Goal: Book appointment/travel/reservation

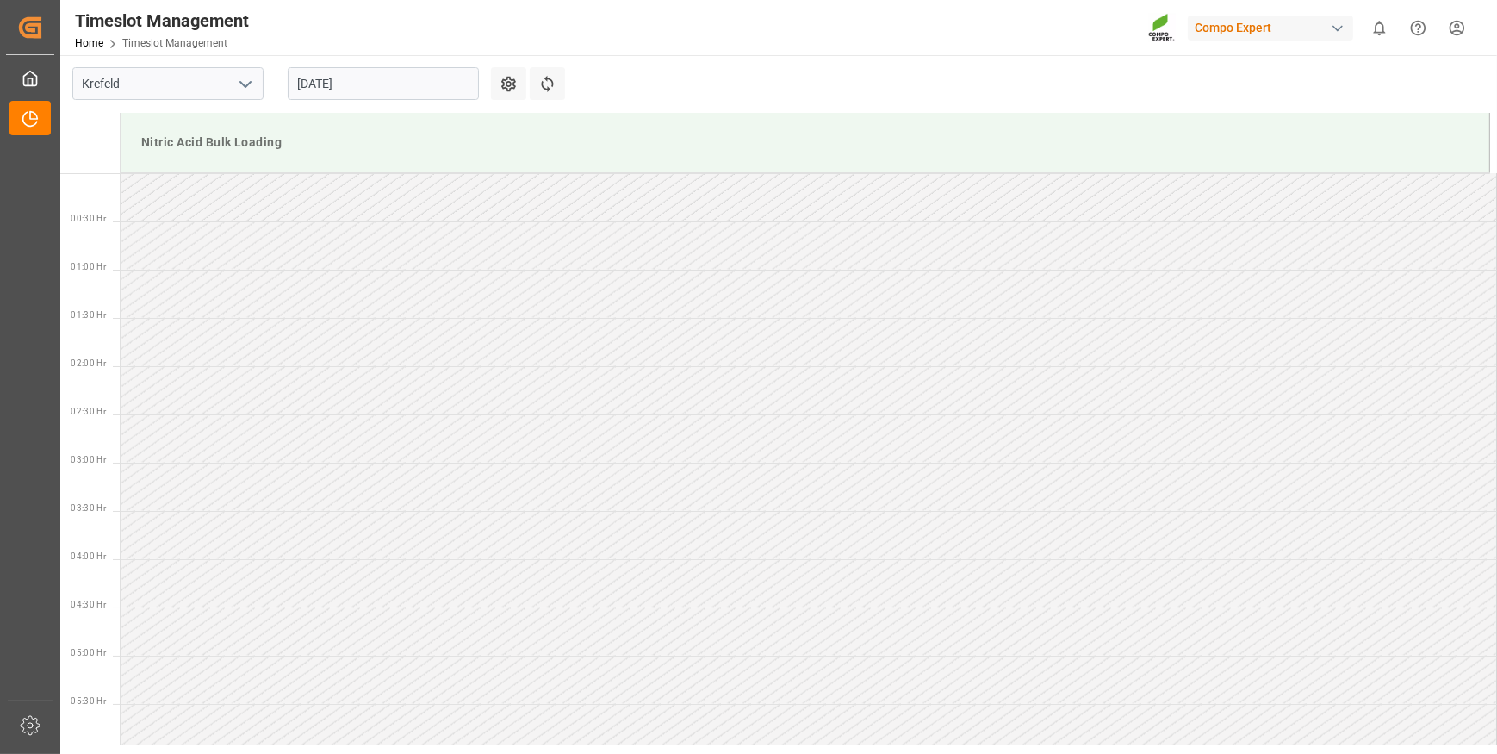
scroll to position [663, 0]
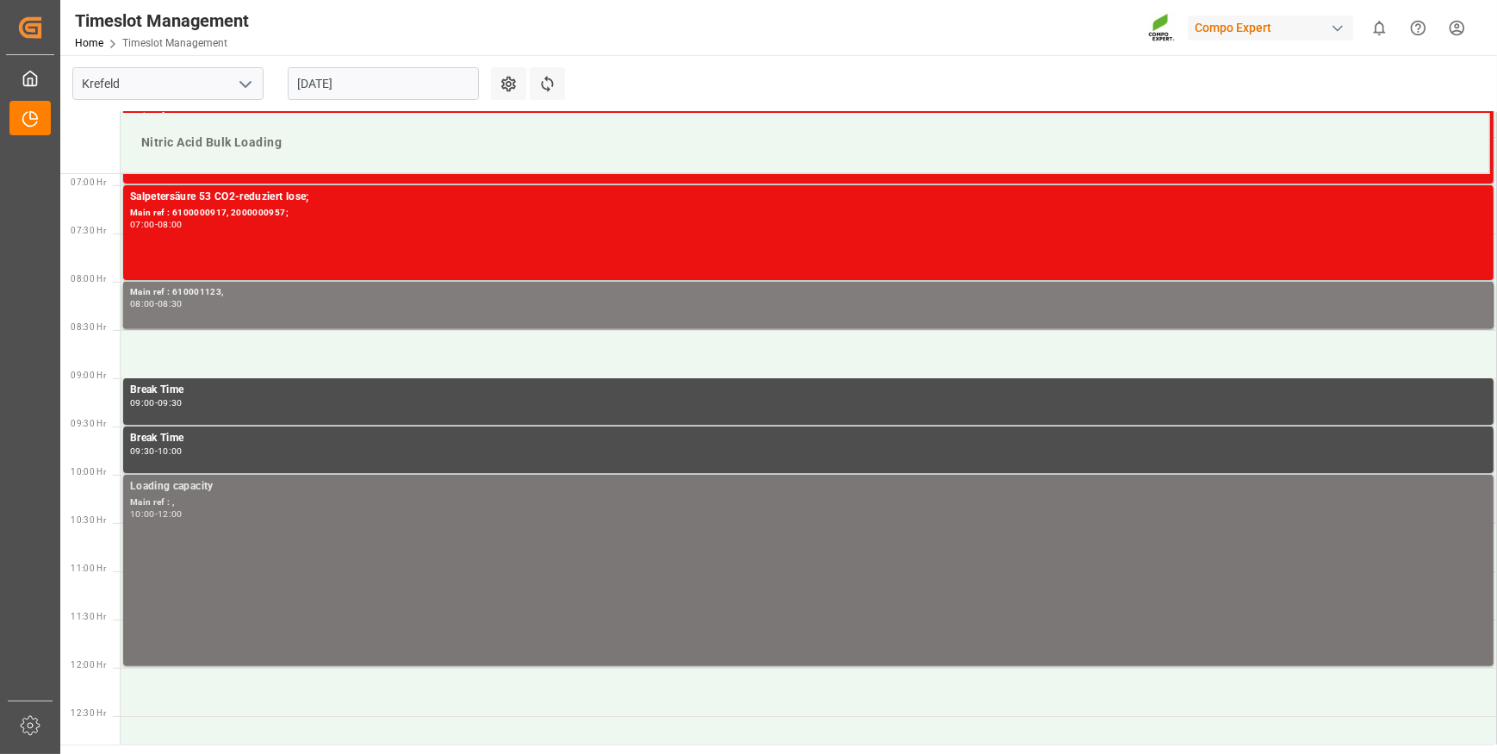
click at [201, 632] on div "Loading capacity Main ref : , 10:00 - 12:00" at bounding box center [808, 570] width 1357 height 184
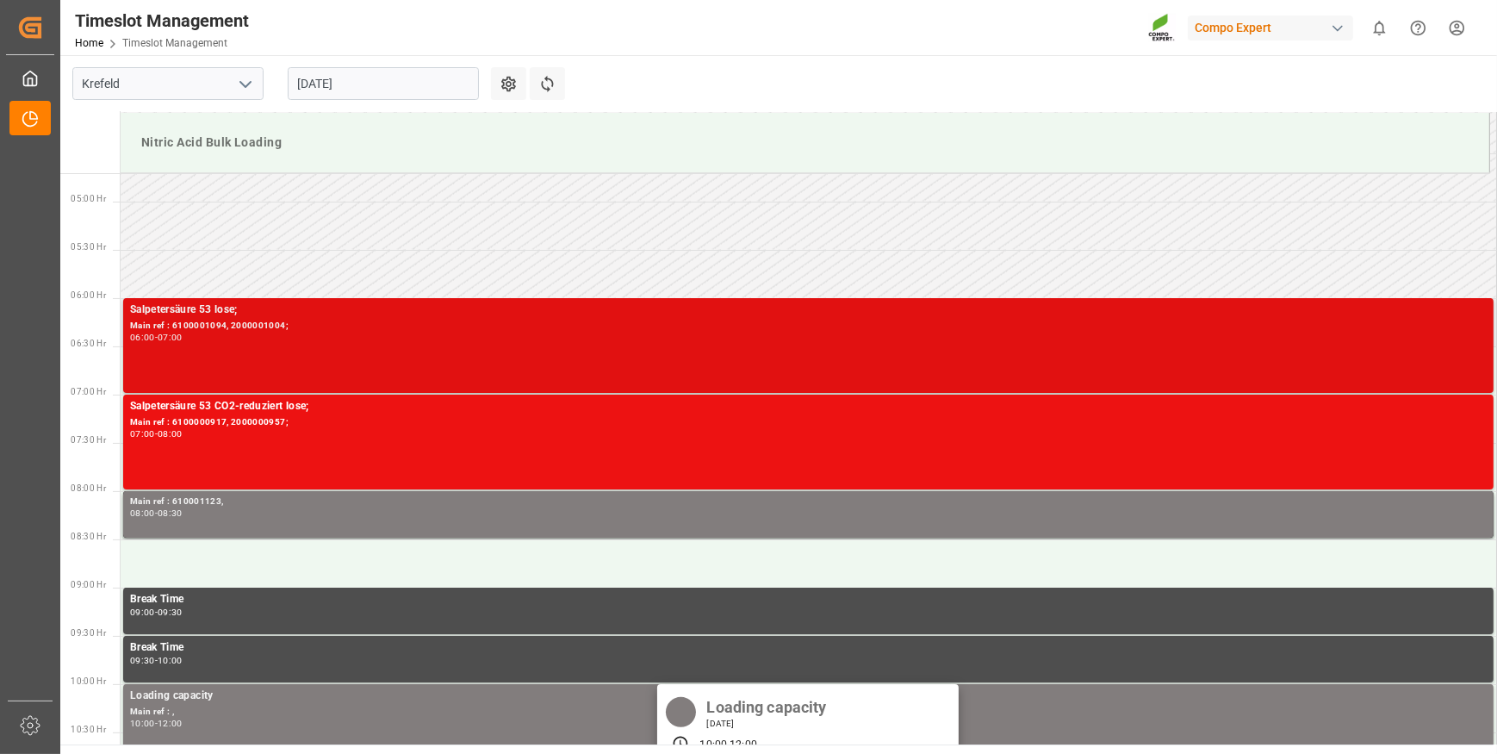
scroll to position [429, 0]
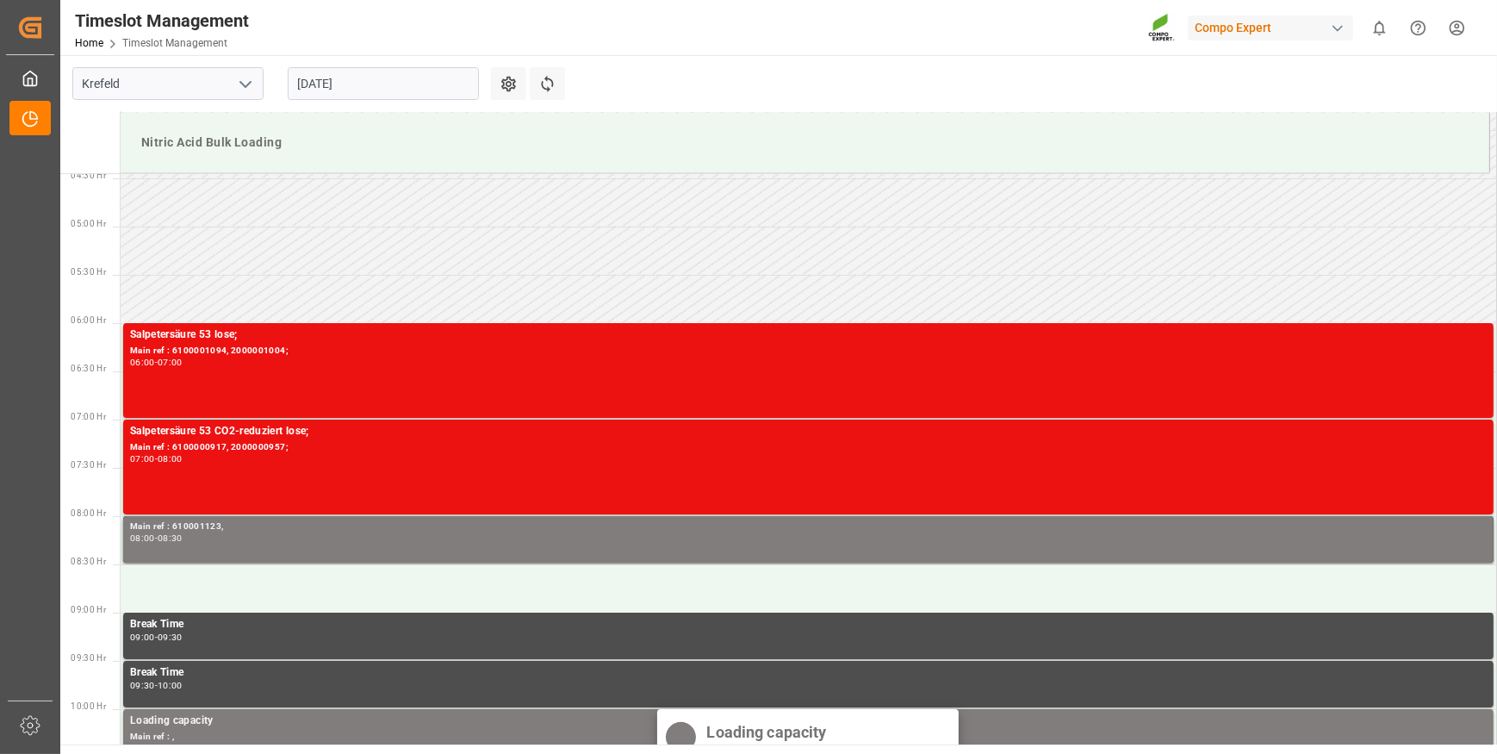
click at [371, 84] on input "[DATE]" at bounding box center [383, 83] width 191 height 33
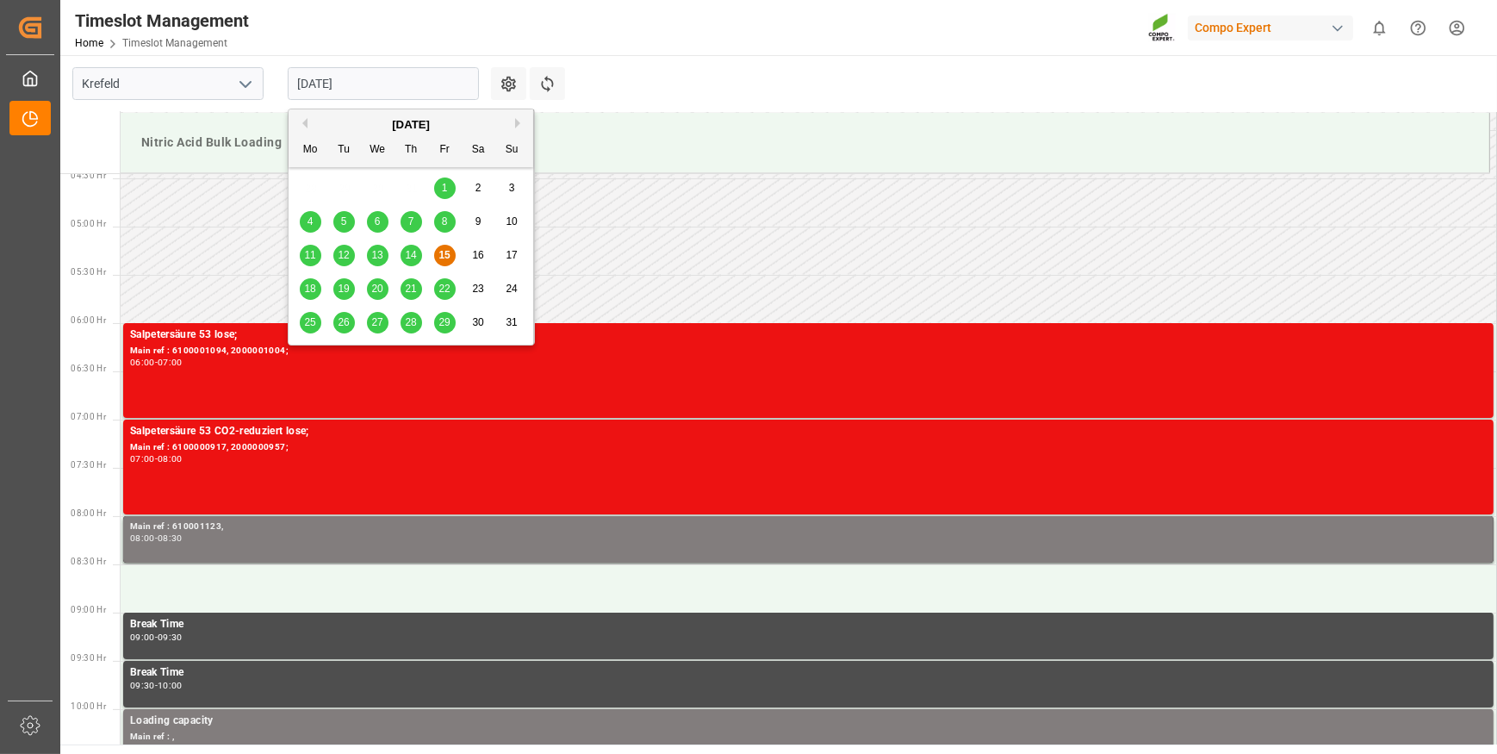
click at [411, 257] on span "14" at bounding box center [410, 255] width 11 height 12
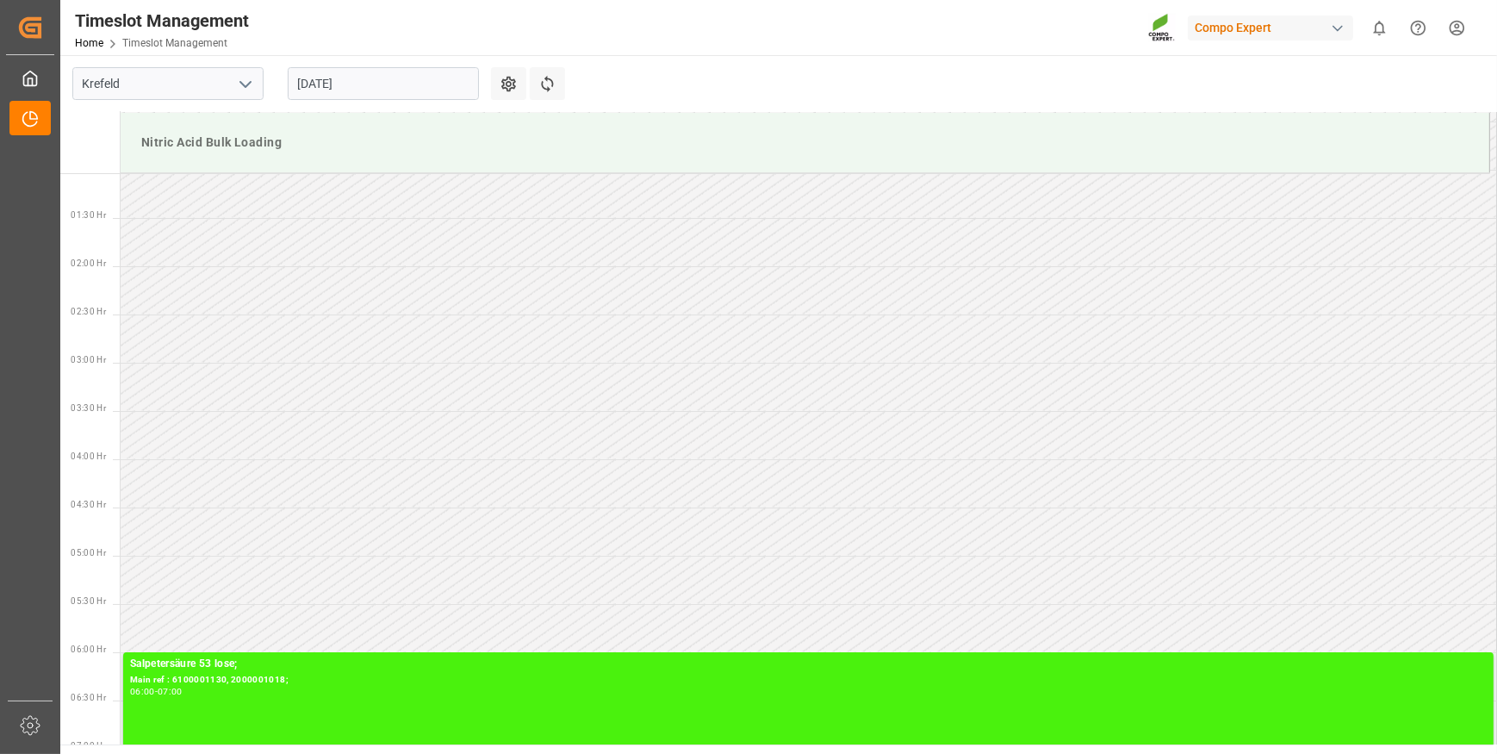
scroll to position [0, 0]
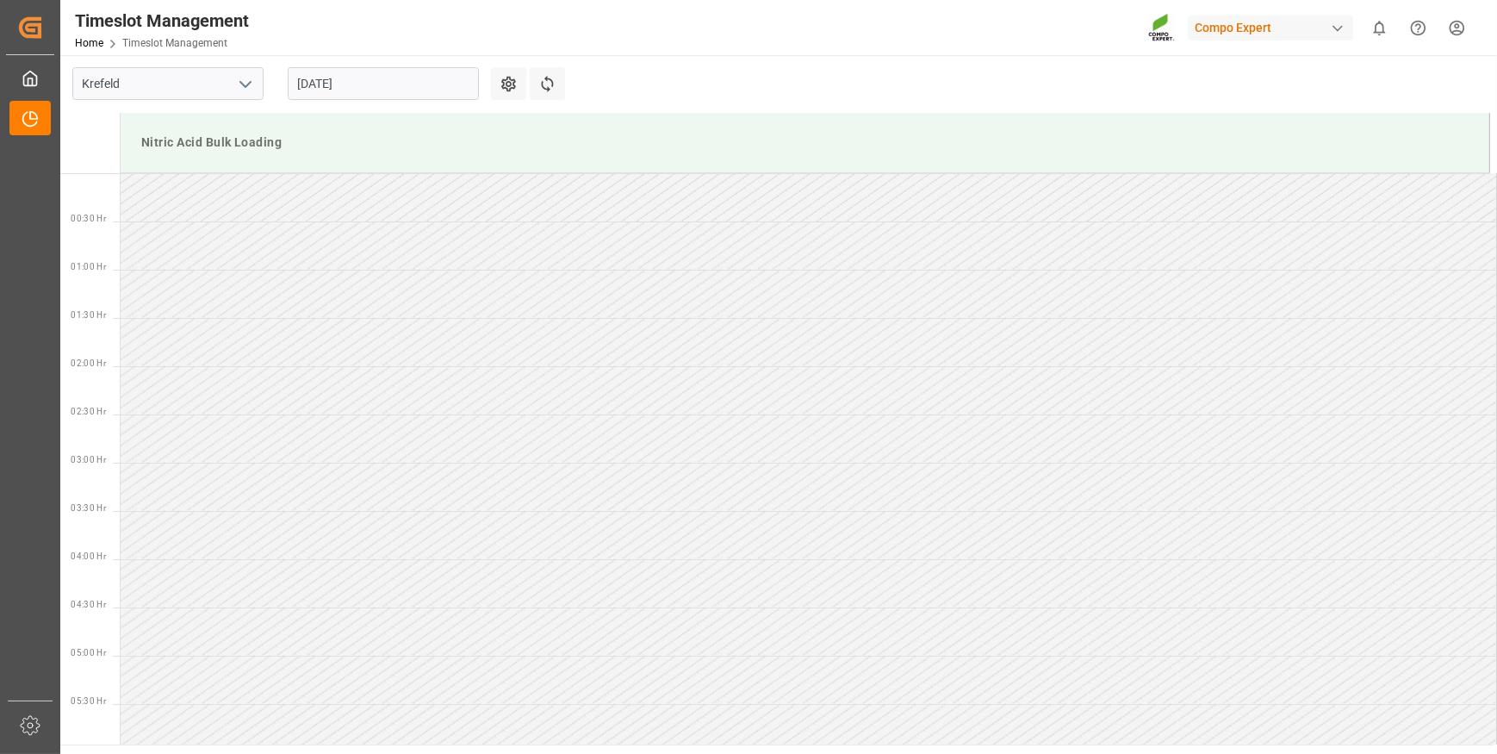
click at [370, 84] on input "[DATE]" at bounding box center [383, 83] width 191 height 33
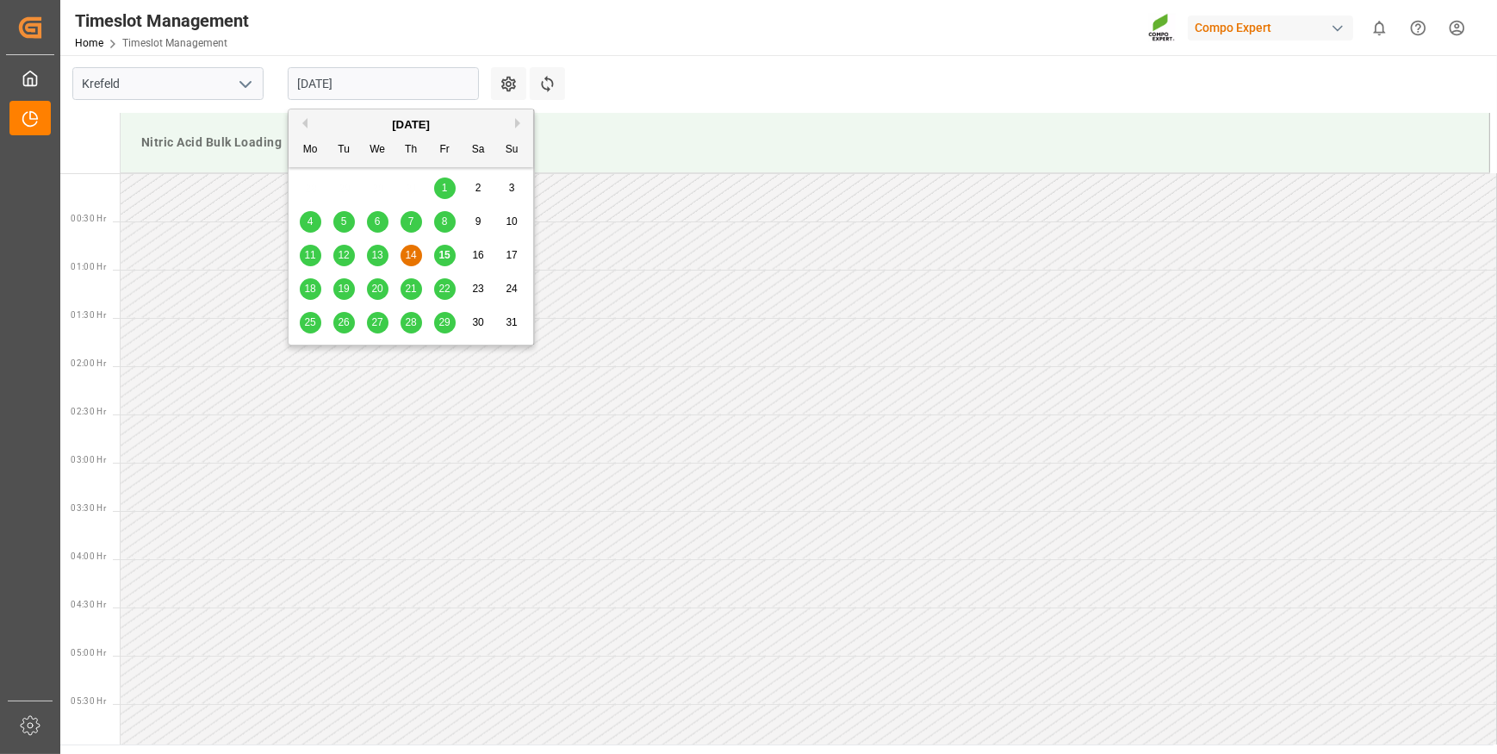
click at [374, 252] on span "13" at bounding box center [376, 255] width 11 height 12
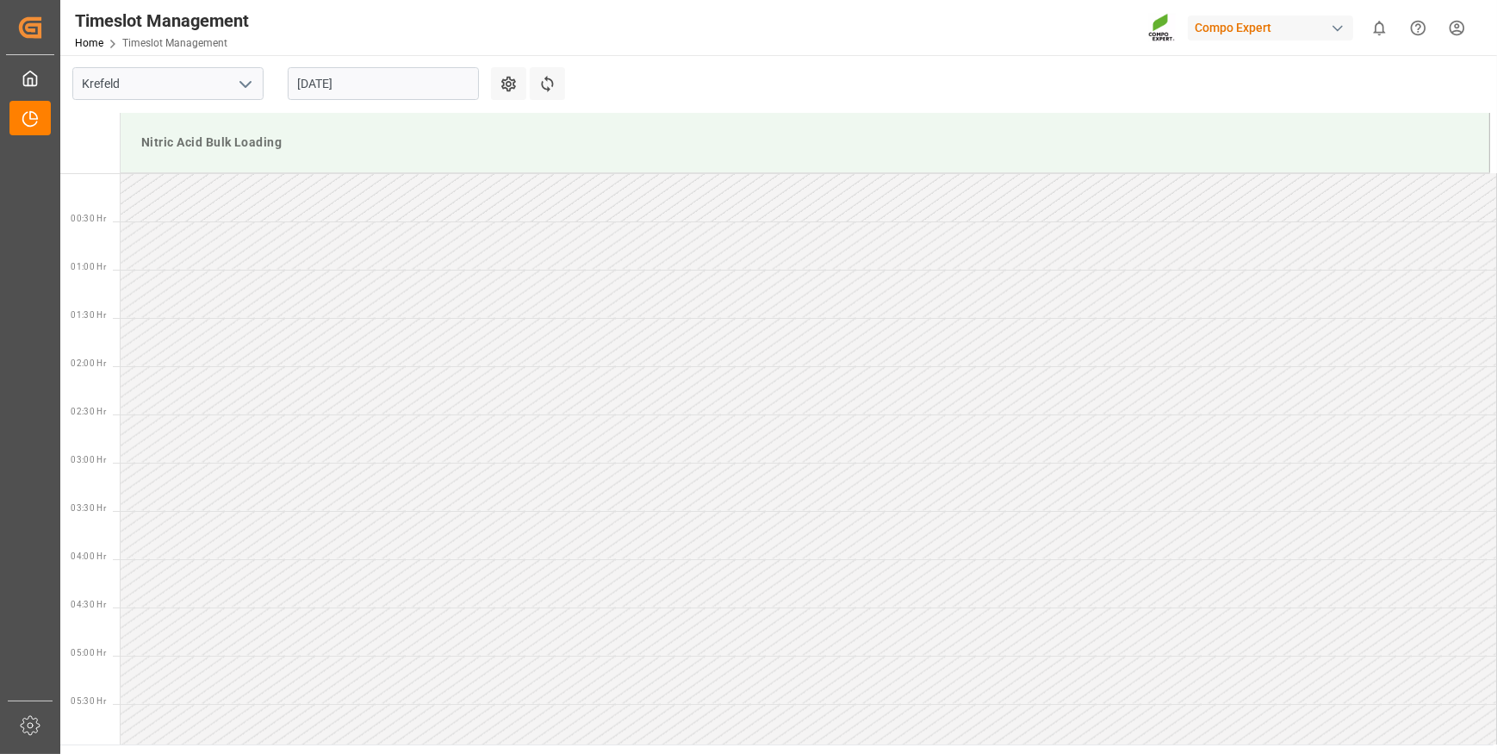
click at [405, 84] on input "[DATE]" at bounding box center [383, 83] width 191 height 33
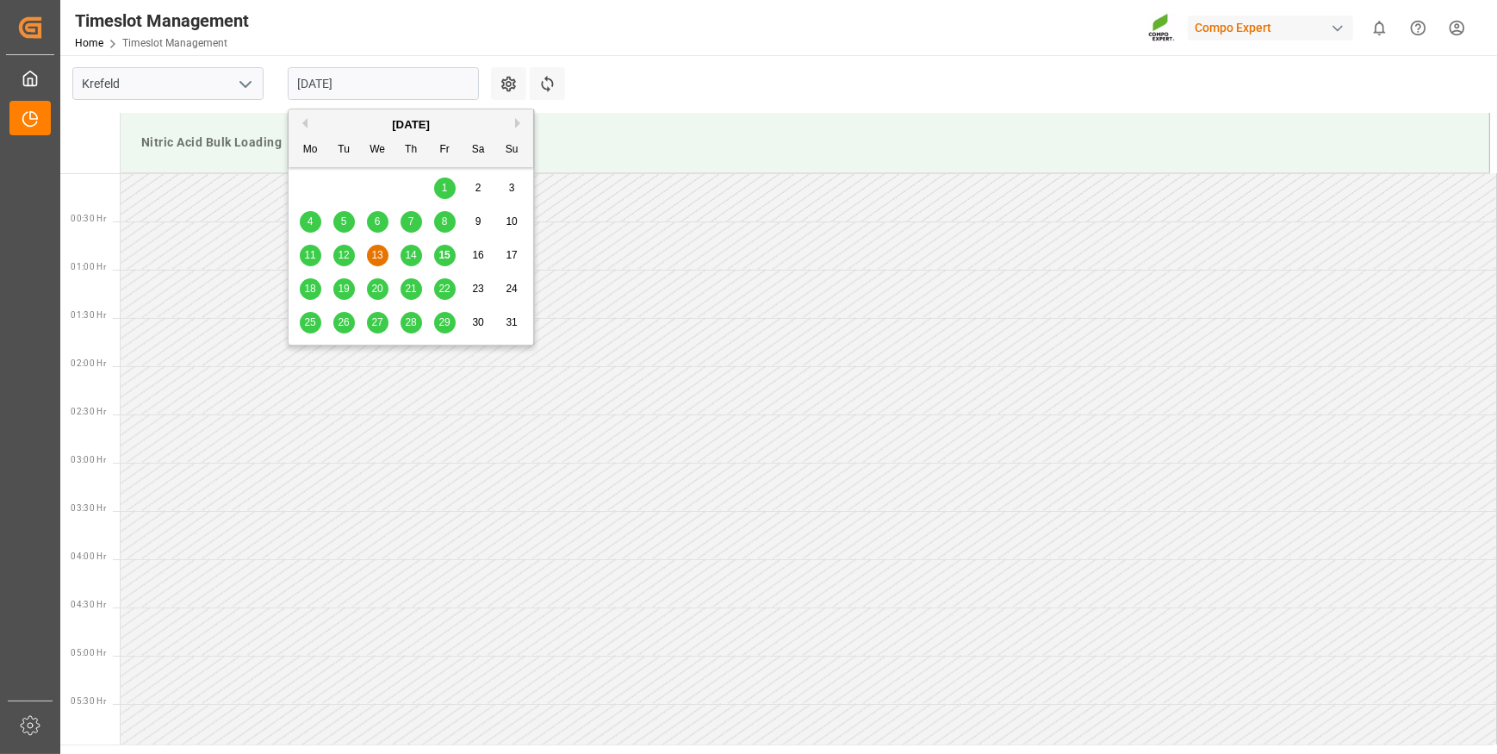
click at [339, 258] on span "12" at bounding box center [343, 255] width 11 height 12
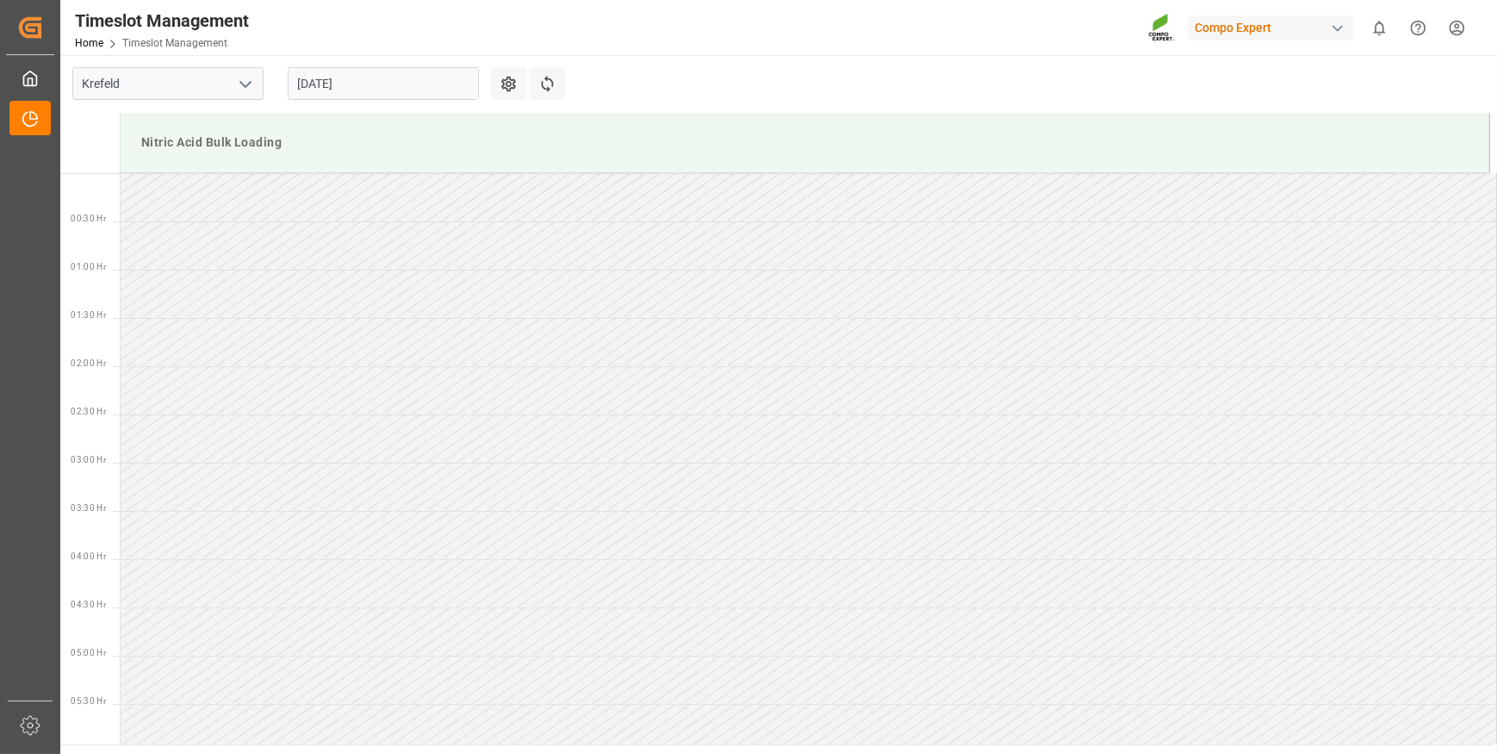
click at [377, 82] on input "[DATE]" at bounding box center [383, 83] width 191 height 33
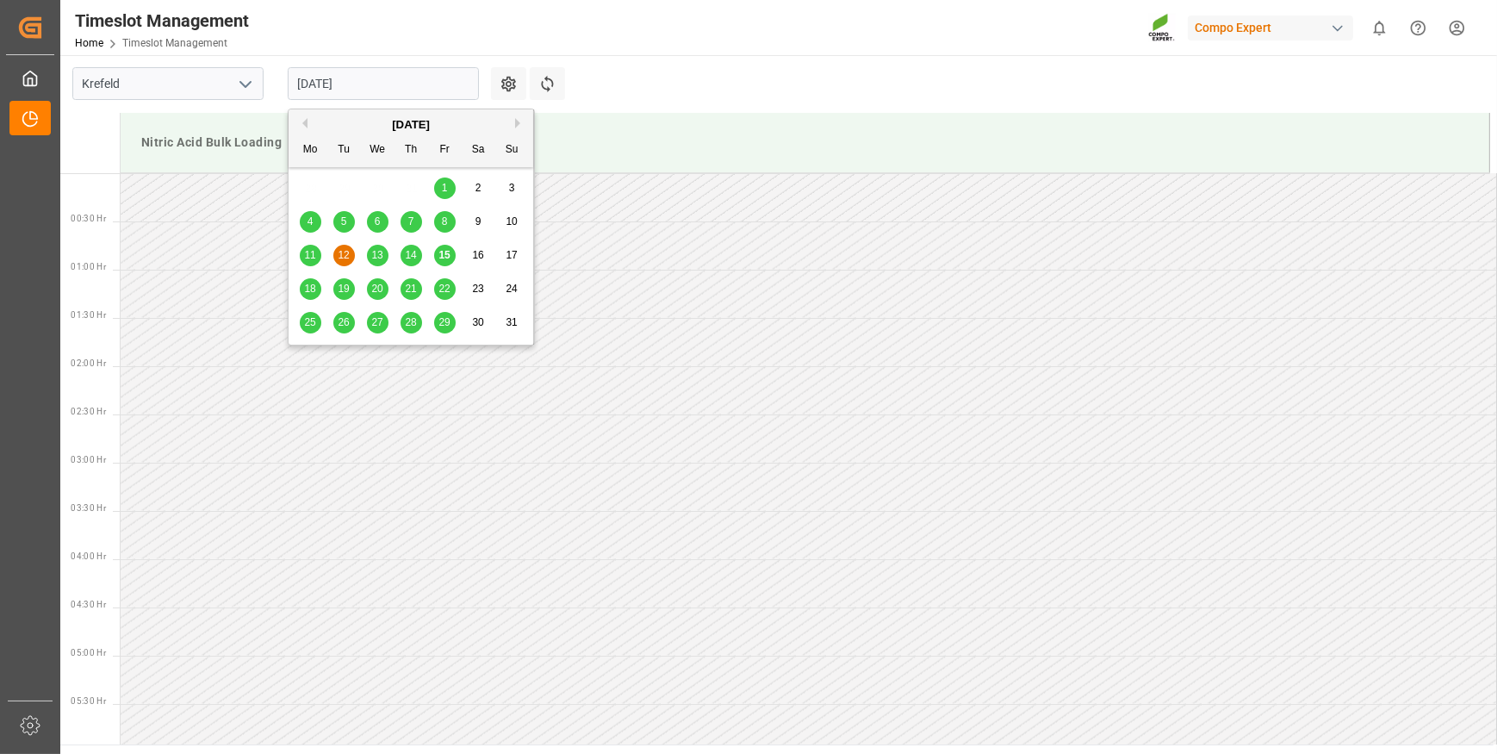
click at [314, 254] on span "11" at bounding box center [309, 255] width 11 height 12
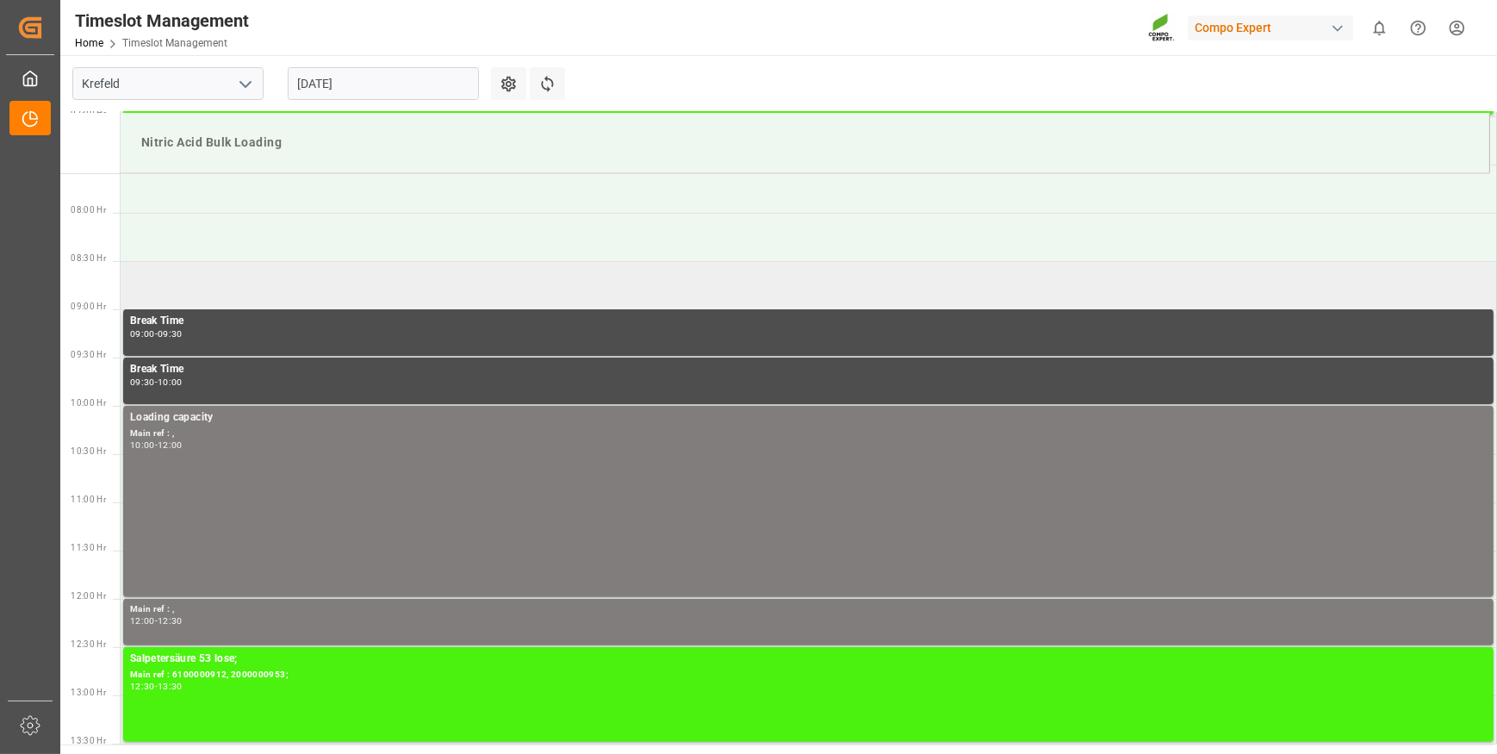
scroll to position [760, 0]
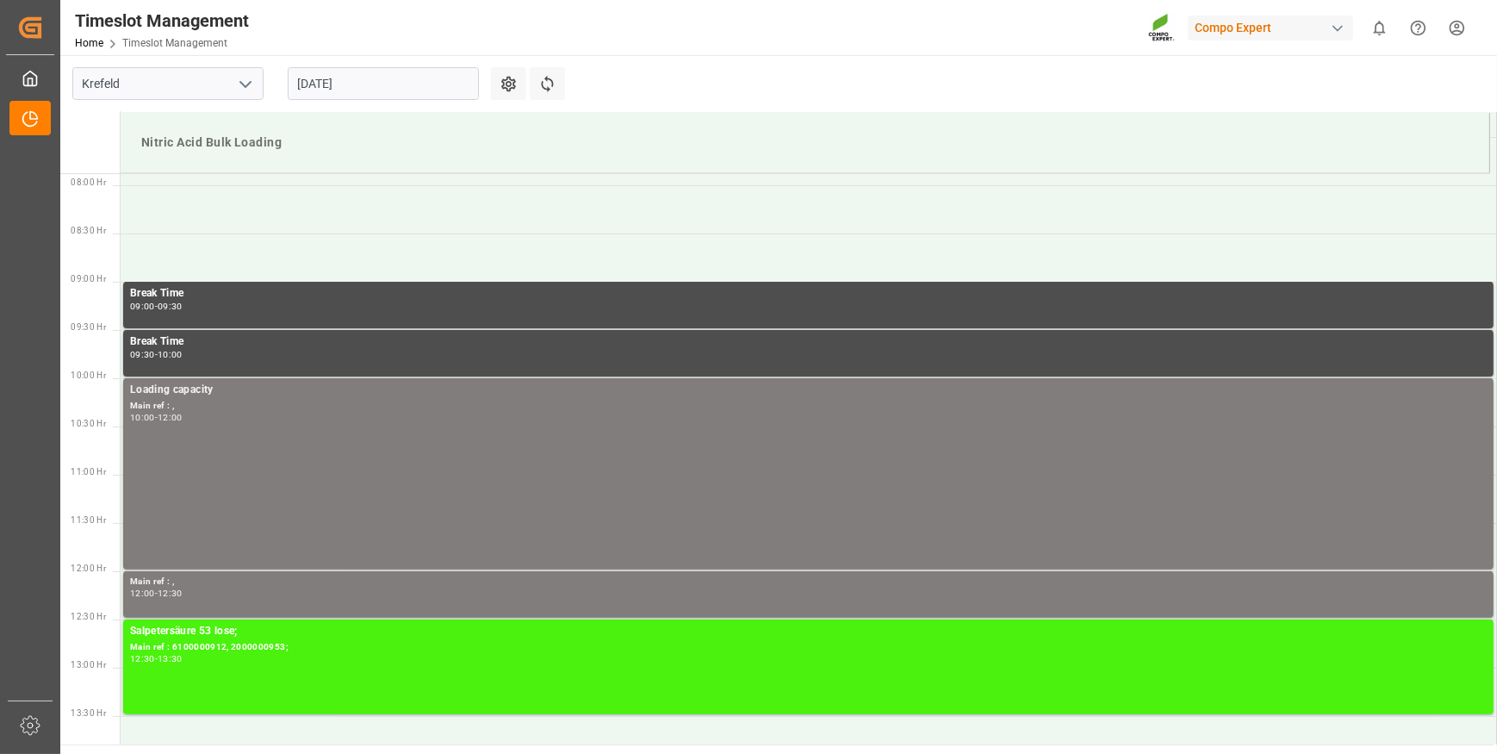
click at [395, 85] on input "[DATE]" at bounding box center [383, 83] width 191 height 33
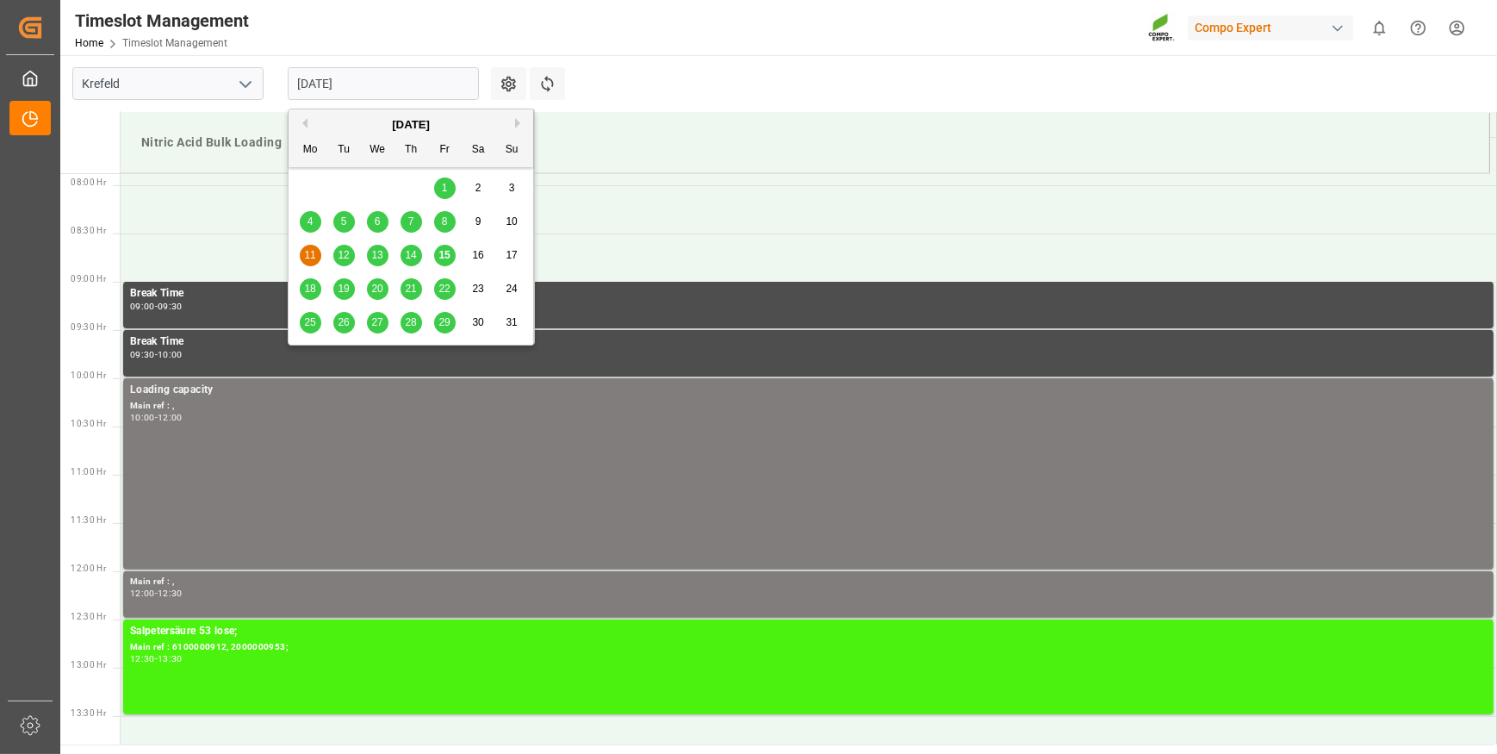
click at [440, 256] on span "15" at bounding box center [444, 255] width 11 height 12
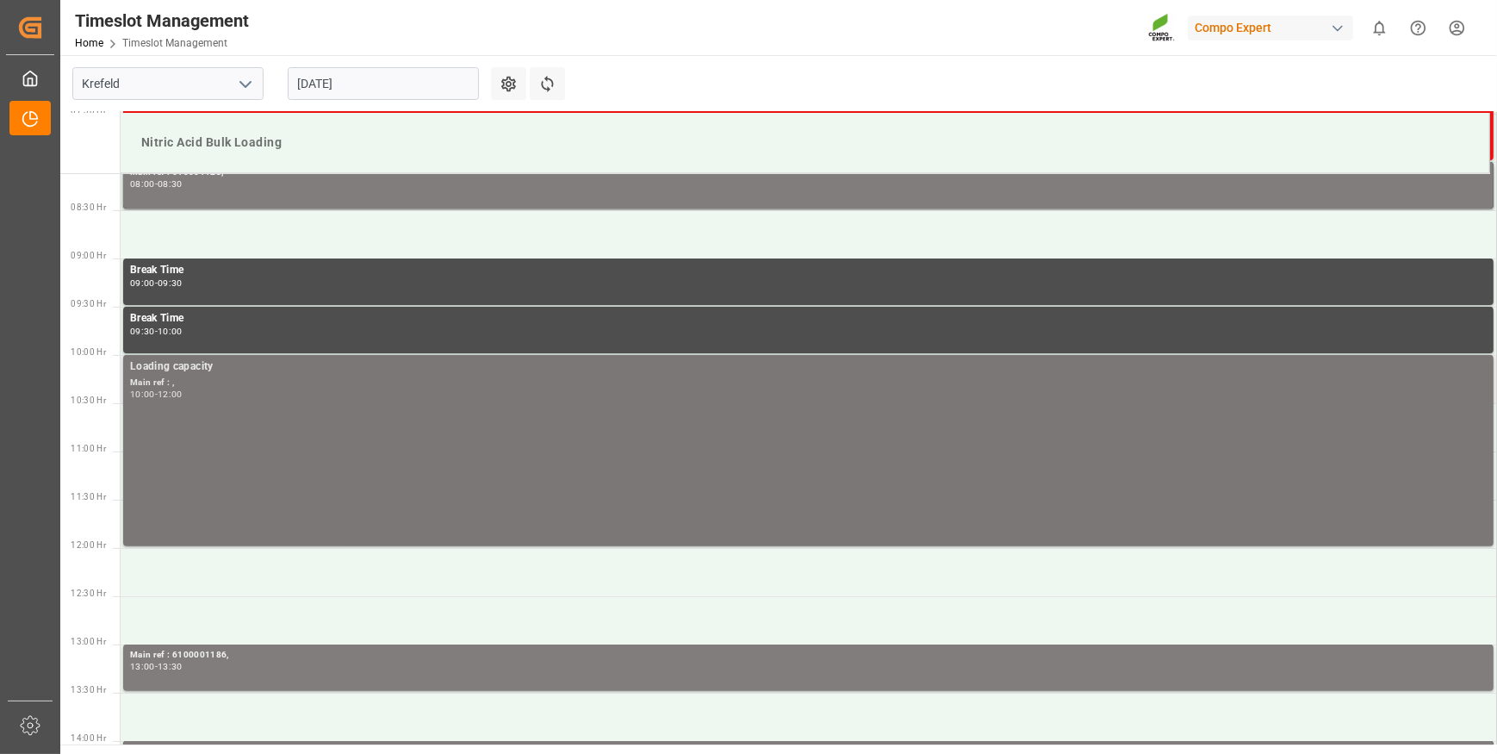
scroll to position [862, 0]
